Goal: Information Seeking & Learning: Learn about a topic

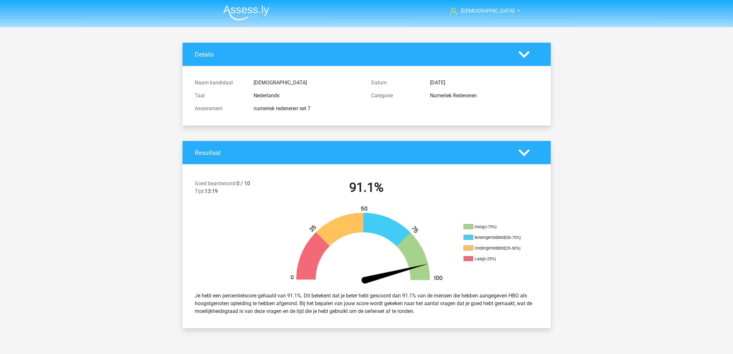
click at [252, 8] on img at bounding box center [246, 12] width 46 height 15
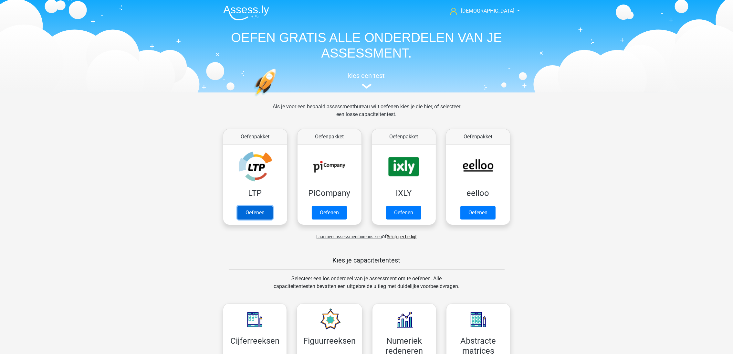
click at [266, 212] on link "Oefenen" at bounding box center [254, 213] width 35 height 14
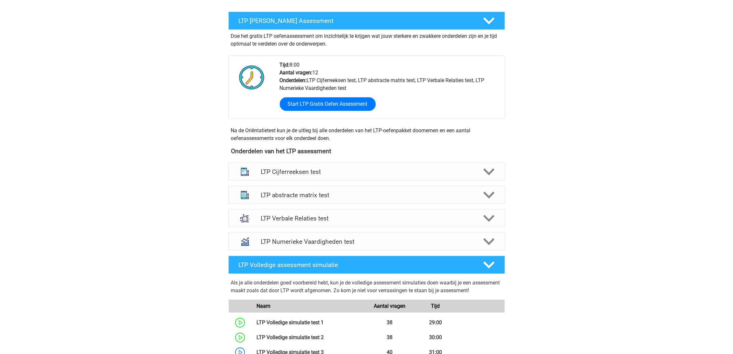
scroll to position [145, 0]
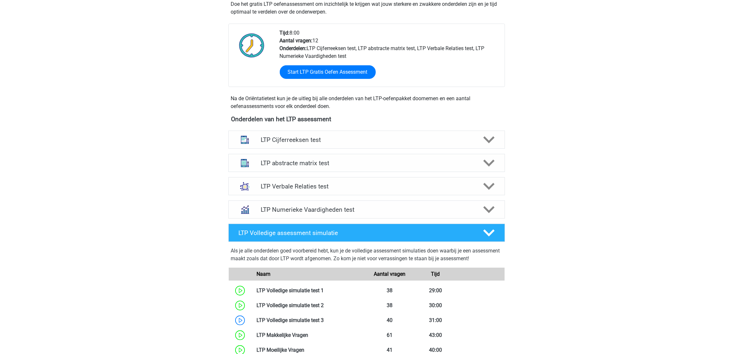
click at [364, 209] on h4 "LTP Numerieke Vaardigheden test" at bounding box center [367, 209] width 212 height 7
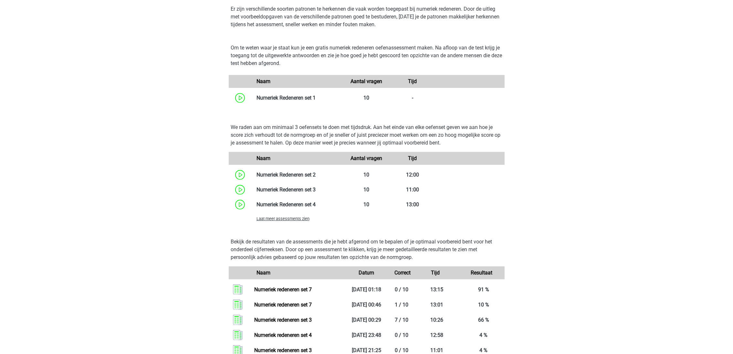
scroll to position [388, 0]
